Goal: Task Accomplishment & Management: Manage account settings

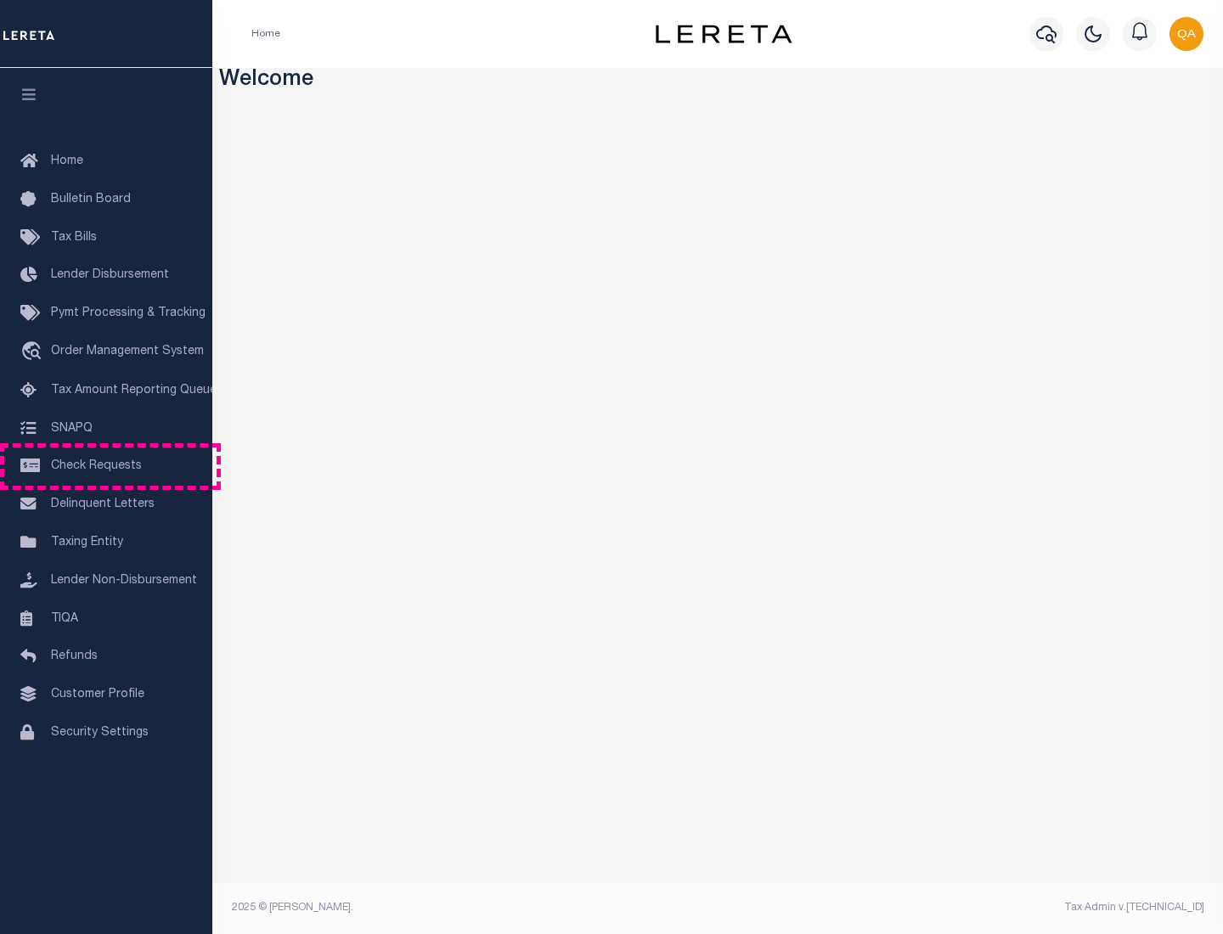
click at [106, 466] on span "Check Requests" at bounding box center [96, 466] width 91 height 12
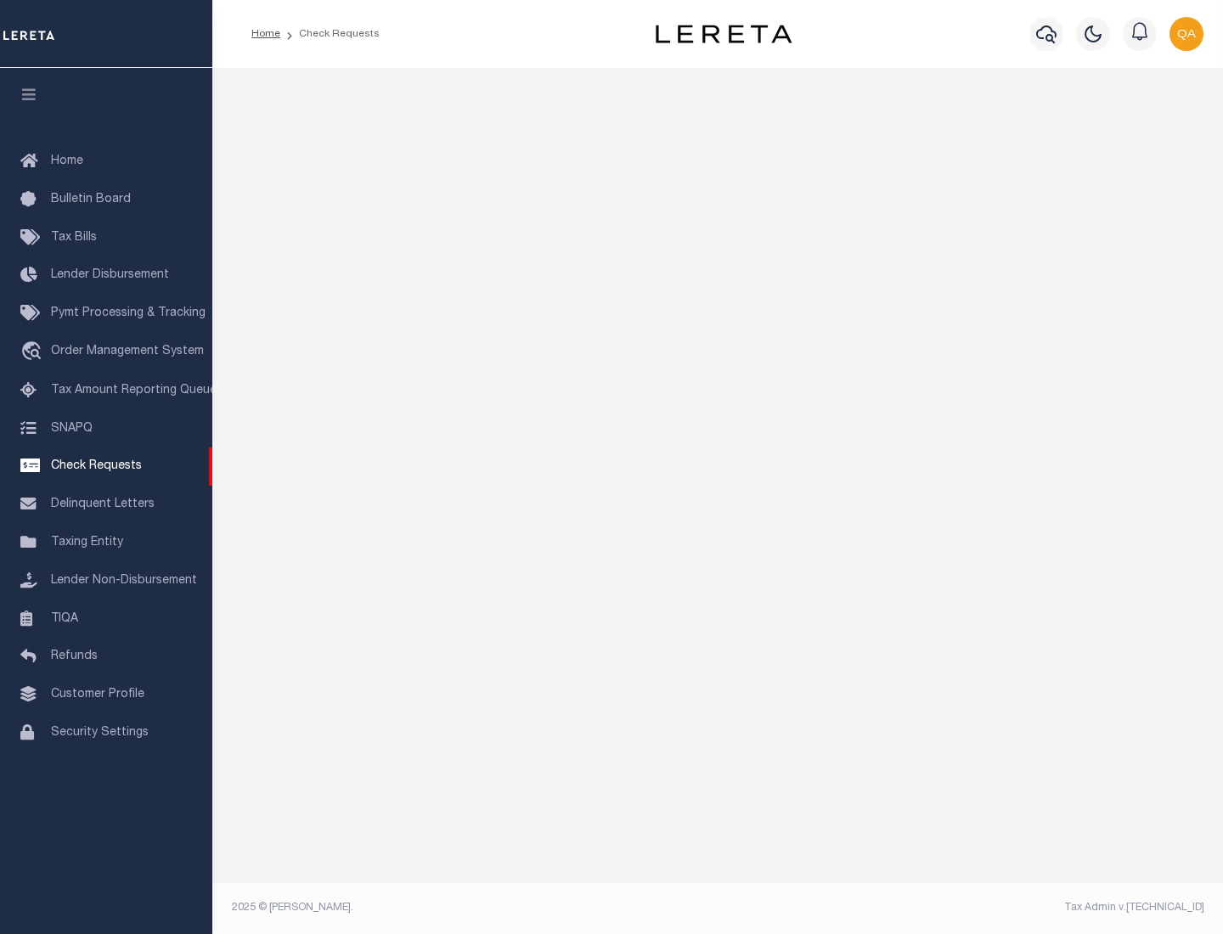
select select "50"
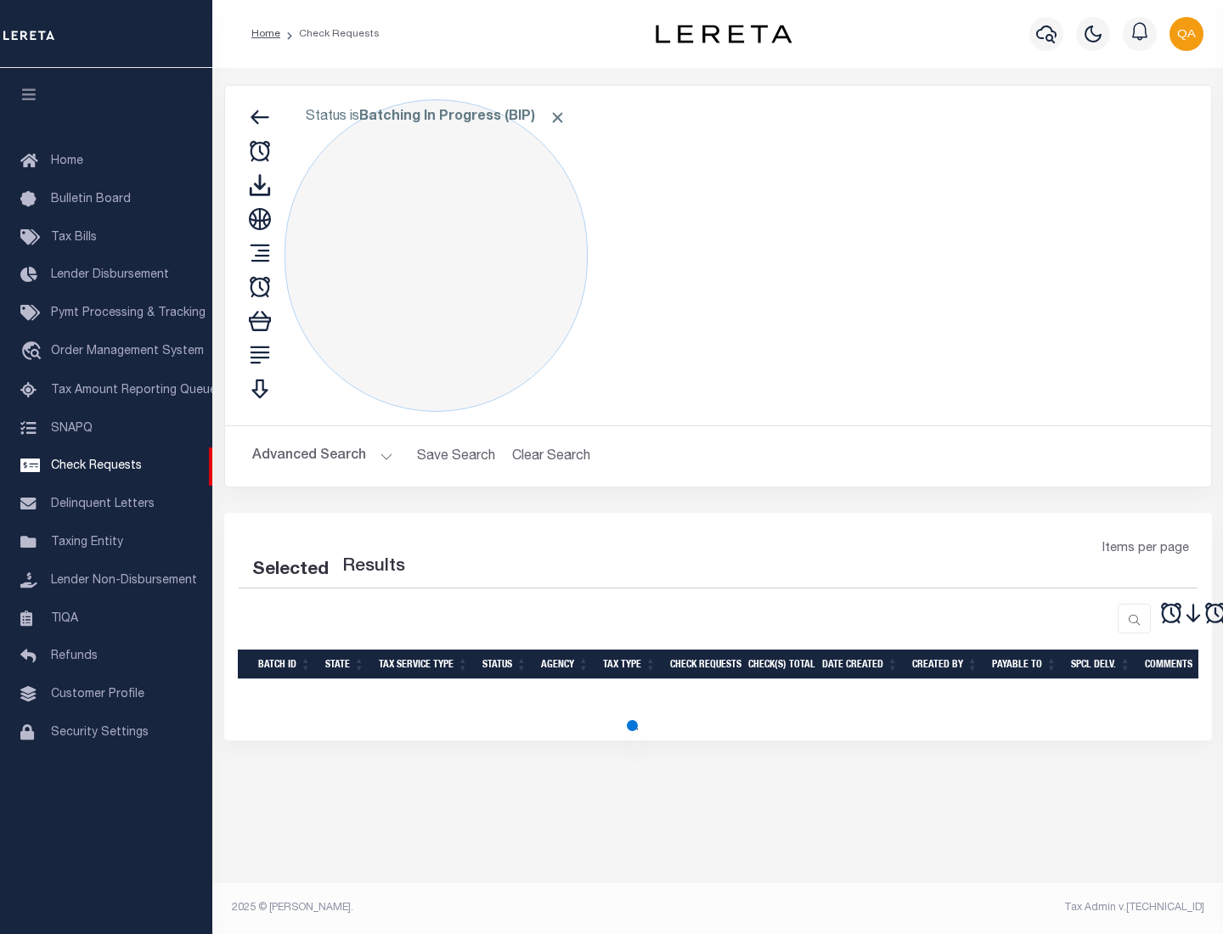
select select "50"
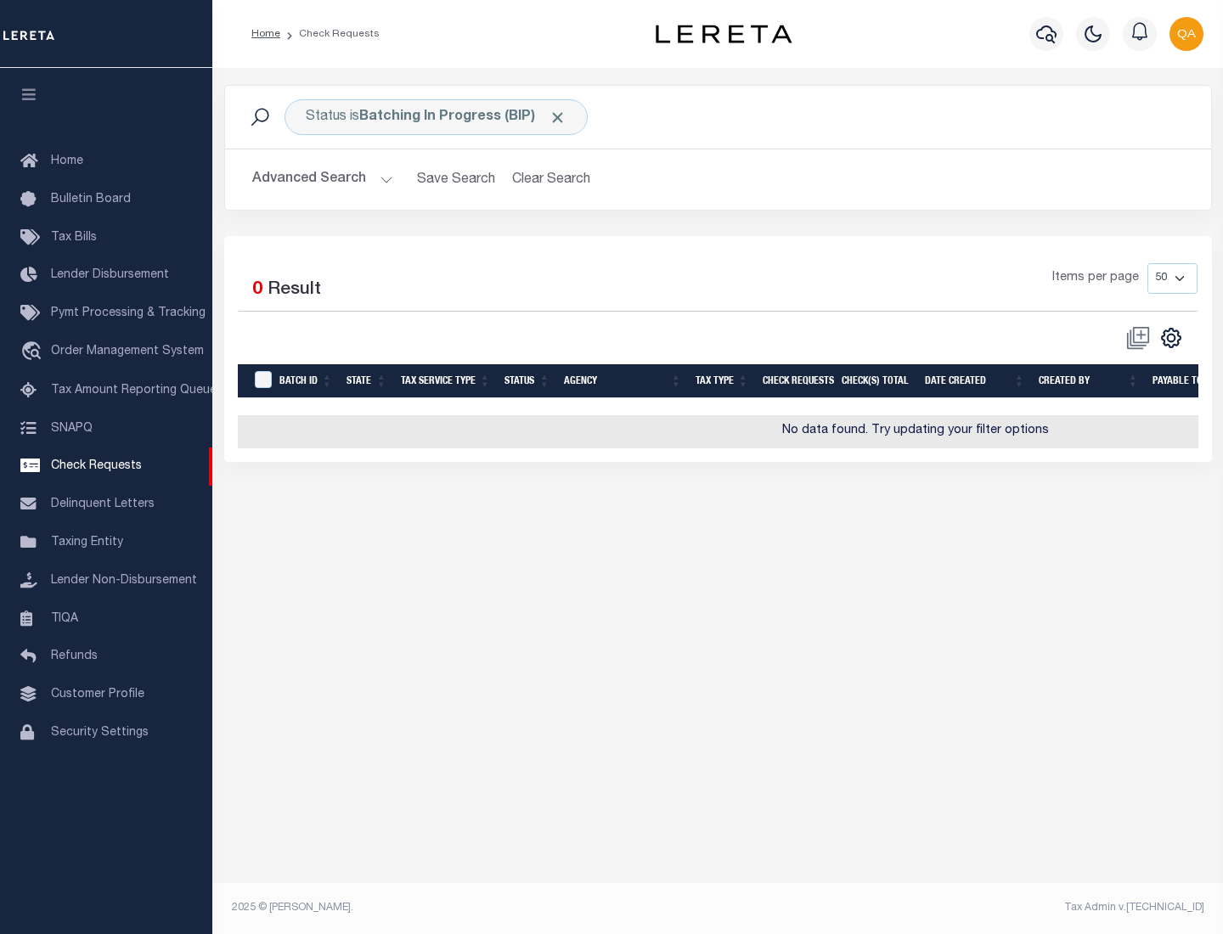
click at [558, 117] on span "Click to Remove" at bounding box center [558, 118] width 18 height 18
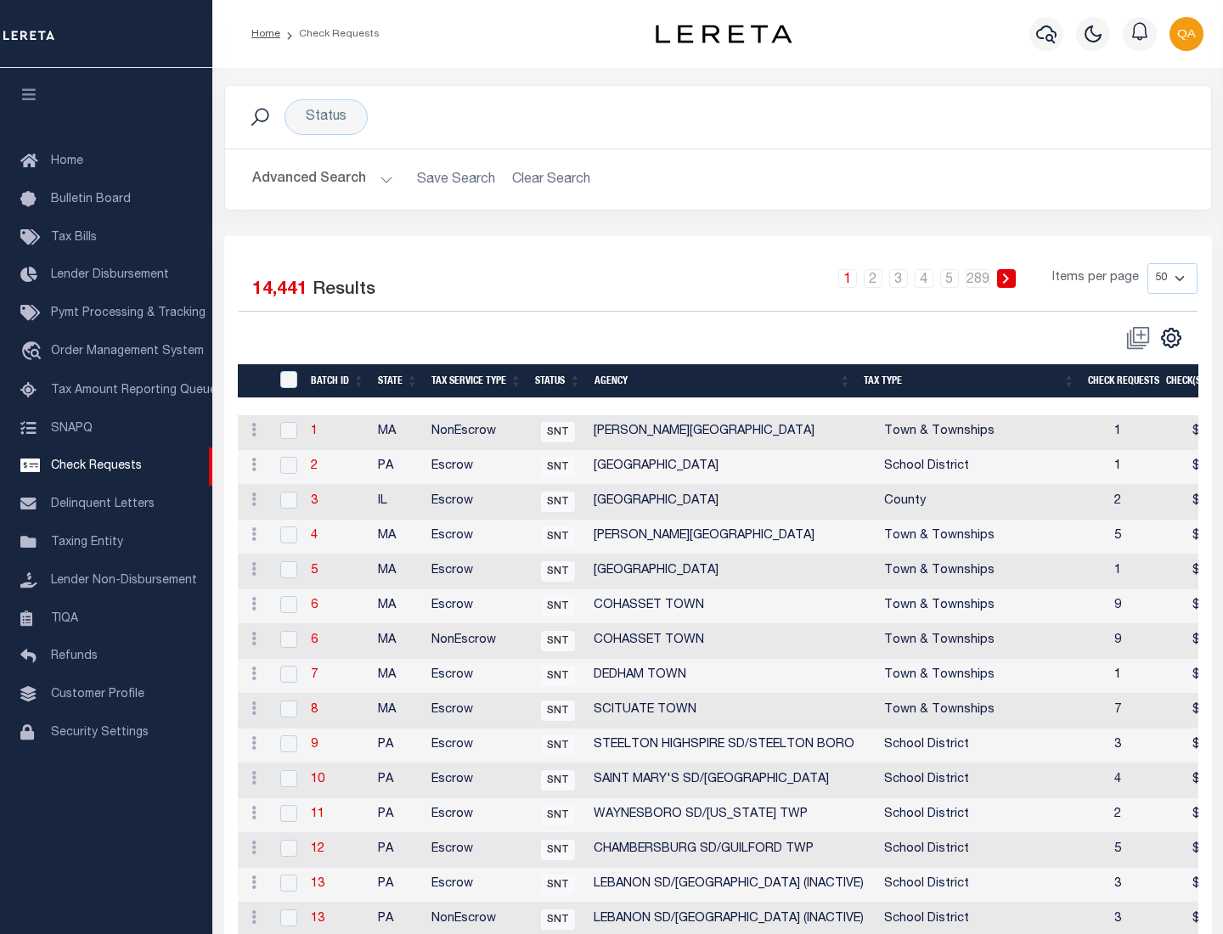
scroll to position [819, 0]
